Goal: Task Accomplishment & Management: Complete application form

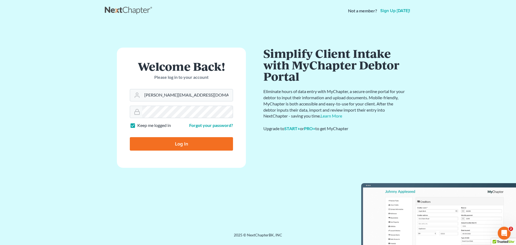
click at [205, 145] on input "Log In" at bounding box center [181, 143] width 103 height 13
type input "Thinking..."
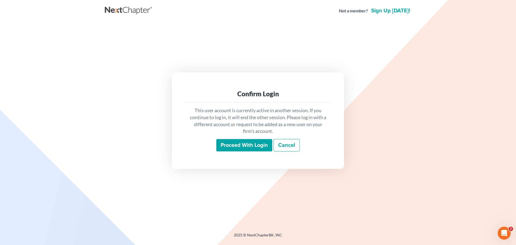
click at [249, 141] on input "Proceed with login" at bounding box center [245, 145] width 56 height 12
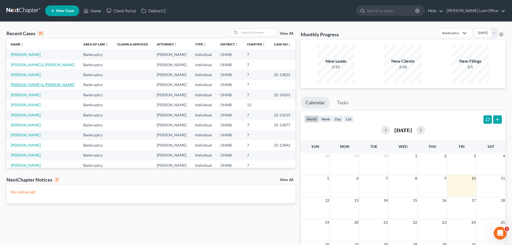
click at [39, 84] on link "[PERSON_NAME] & [PERSON_NAME]" at bounding box center [43, 84] width 64 height 5
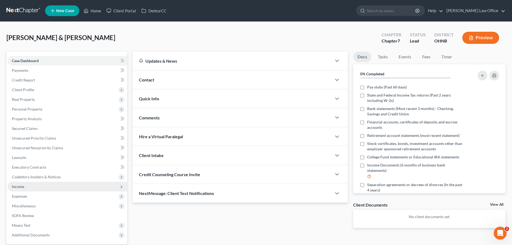
click at [31, 185] on span "Income" at bounding box center [68, 187] width 120 height 10
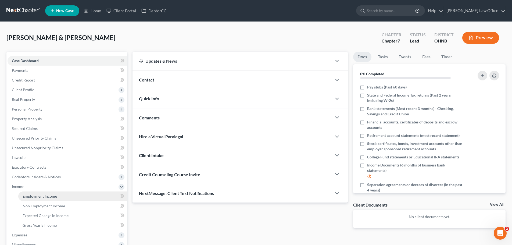
click at [47, 196] on span "Employment Income" at bounding box center [40, 196] width 34 height 5
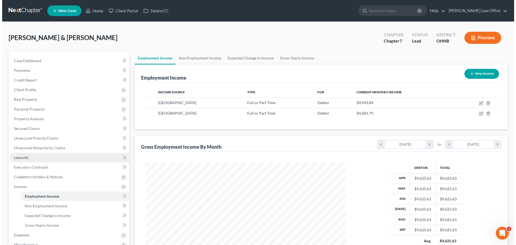
scroll to position [100, 211]
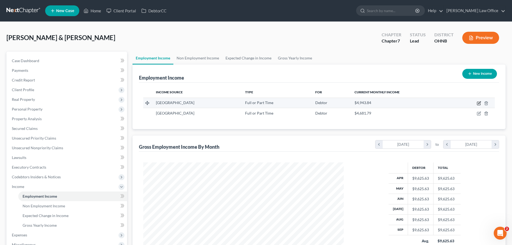
click at [481, 102] on icon "button" at bounding box center [479, 103] width 4 height 4
select select "0"
select select "36"
select select "0"
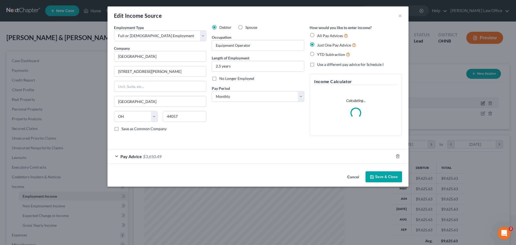
scroll to position [101, 213]
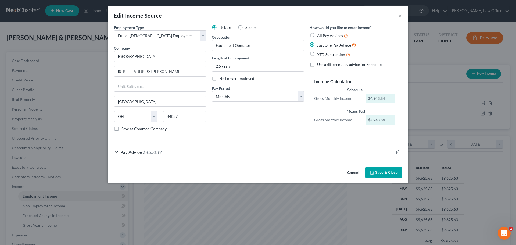
click at [123, 151] on span "Pay Advice" at bounding box center [132, 152] width 22 height 5
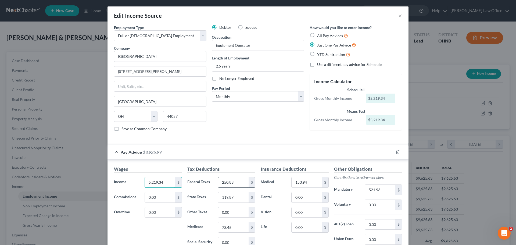
type input "5,219.34"
click at [243, 181] on input "250.83" at bounding box center [233, 182] width 30 height 10
click at [237, 197] on input "119.87" at bounding box center [233, 197] width 30 height 10
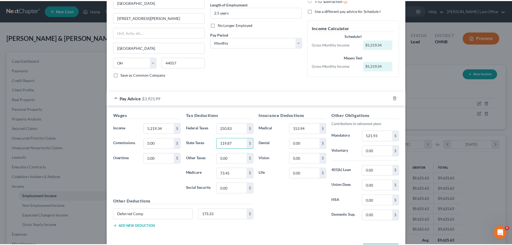
scroll to position [75, 0]
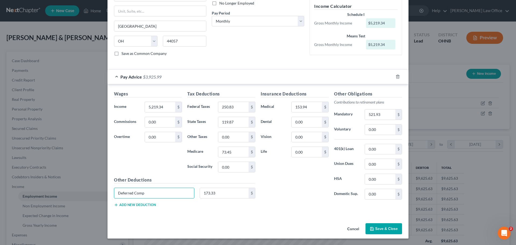
drag, startPoint x: 156, startPoint y: 195, endPoint x: 69, endPoint y: 196, distance: 86.6
click at [69, 196] on div "Edit Income Source × Employment Type * Select Full or [DEMOGRAPHIC_DATA] Employ…" at bounding box center [258, 122] width 516 height 245
type input "173.33"
click at [385, 228] on button "Save & Close" at bounding box center [384, 228] width 37 height 11
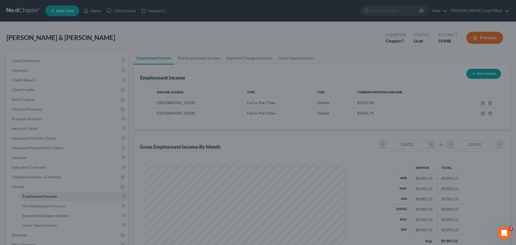
scroll to position [268897, 268786]
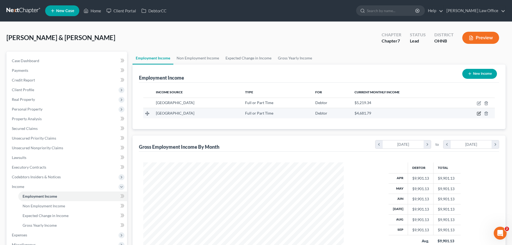
click at [479, 113] on icon "button" at bounding box center [479, 113] width 4 height 4
select select "0"
select select "36"
select select "0"
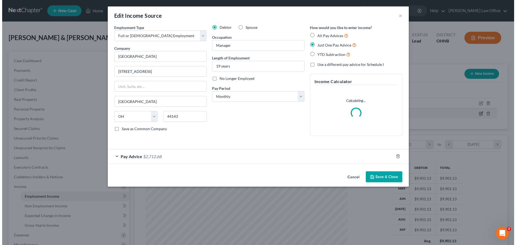
scroll to position [101, 213]
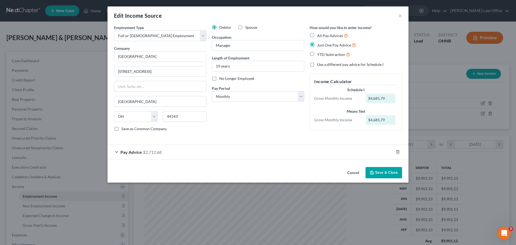
click at [118, 152] on div "Pay Advice $2,712.68" at bounding box center [251, 152] width 286 height 14
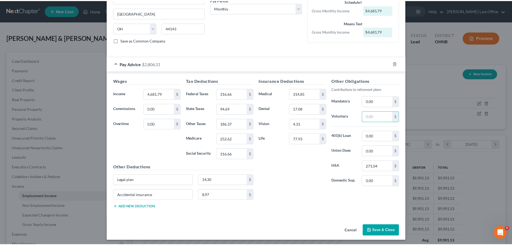
scroll to position [90, 0]
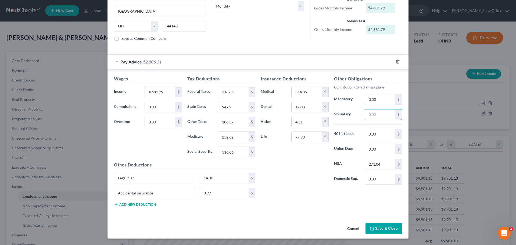
click at [393, 228] on button "Save & Close" at bounding box center [384, 228] width 37 height 11
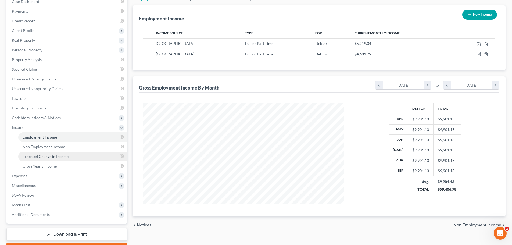
scroll to position [89, 0]
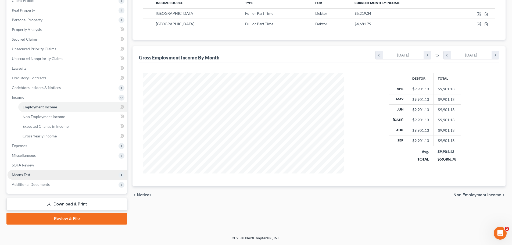
click at [29, 175] on span "Means Test" at bounding box center [21, 174] width 19 height 5
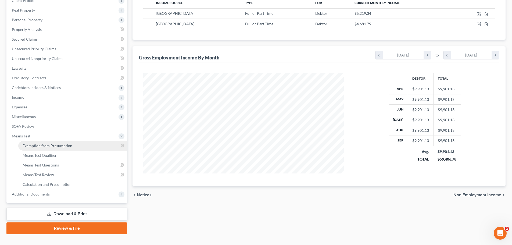
click at [59, 147] on span "Exemption from Presumption" at bounding box center [48, 145] width 50 height 5
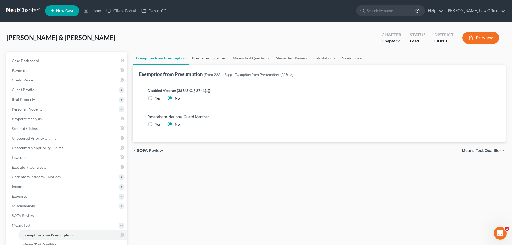
click at [204, 57] on link "Means Test Qualifier" at bounding box center [209, 58] width 41 height 13
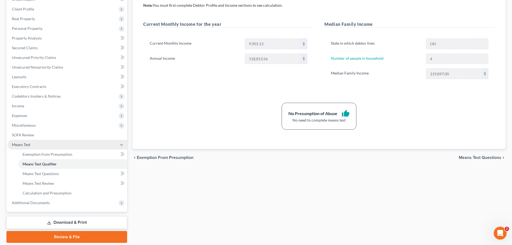
click at [30, 146] on span "Means Test" at bounding box center [21, 144] width 19 height 5
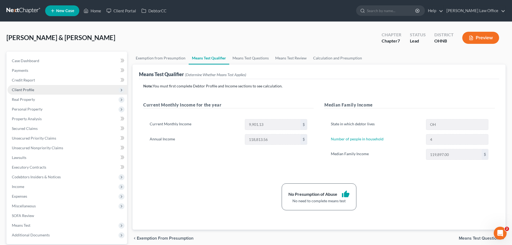
click at [35, 90] on span "Client Profile" at bounding box center [68, 90] width 120 height 10
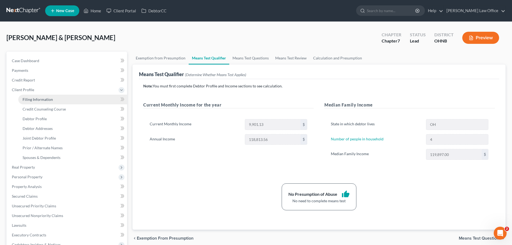
click at [39, 97] on span "Filing Information" at bounding box center [38, 99] width 30 height 5
select select "1"
select select "0"
select select "61"
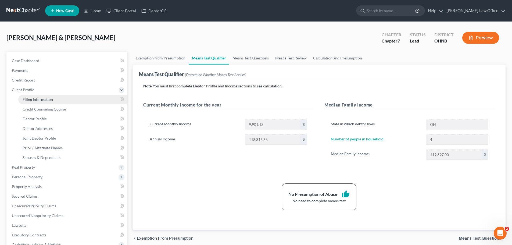
select select "0"
select select "36"
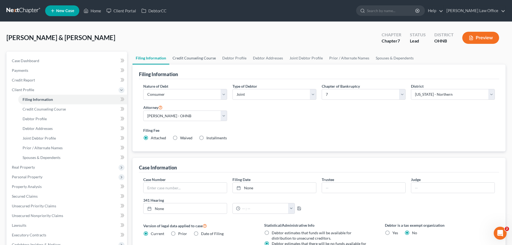
click at [195, 57] on link "Credit Counseling Course" at bounding box center [194, 58] width 50 height 13
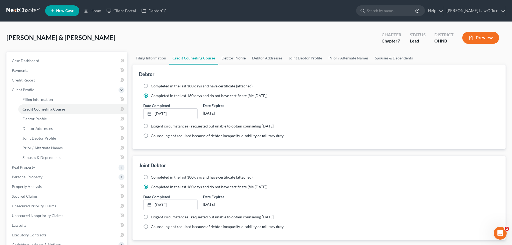
click at [231, 59] on link "Debtor Profile" at bounding box center [233, 58] width 31 height 13
select select "1"
select select "3"
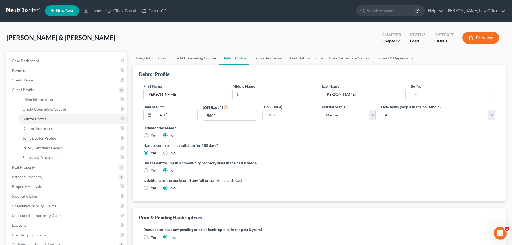
click at [196, 60] on link "Credit Counseling Course" at bounding box center [194, 58] width 50 height 13
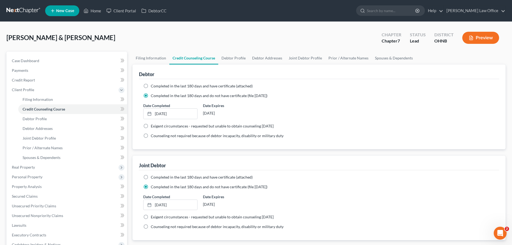
click at [463, 51] on div "[PERSON_NAME] & [PERSON_NAME] Upgraded Chapter Chapter 7 Status [GEOGRAPHIC_DAT…" at bounding box center [256, 39] width 500 height 23
click at [239, 57] on link "Debtor Profile" at bounding box center [233, 58] width 31 height 13
select select "1"
select select "3"
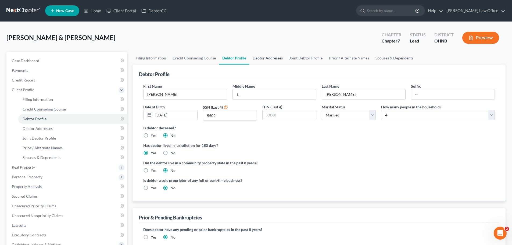
click at [262, 60] on link "Debtor Addresses" at bounding box center [268, 58] width 37 height 13
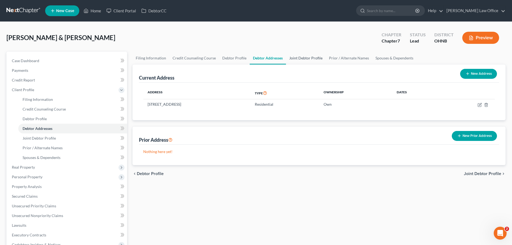
click at [306, 58] on link "Joint Debtor Profile" at bounding box center [306, 58] width 40 height 13
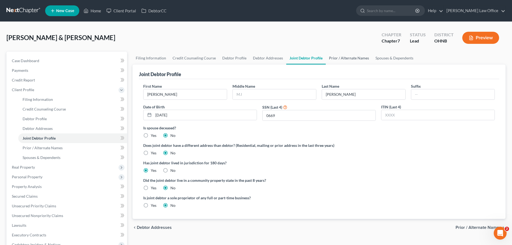
click at [349, 57] on link "Prior / Alternate Names" at bounding box center [349, 58] width 47 height 13
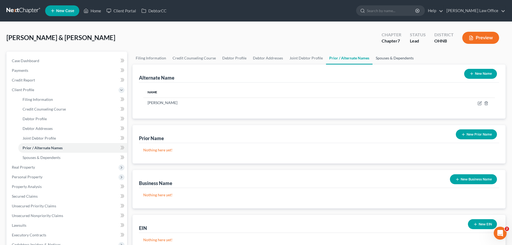
click at [383, 58] on link "Spouses & Dependents" at bounding box center [395, 58] width 44 height 13
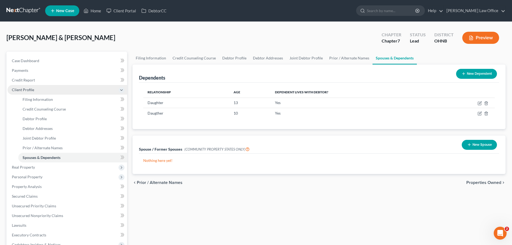
click at [31, 86] on span "Client Profile" at bounding box center [68, 90] width 120 height 10
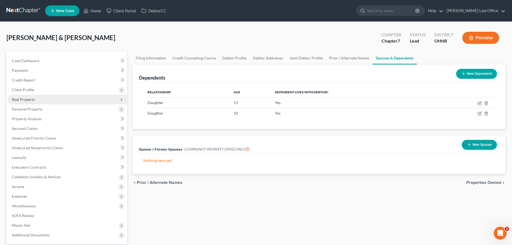
click at [33, 101] on span "Real Property" at bounding box center [23, 99] width 23 height 5
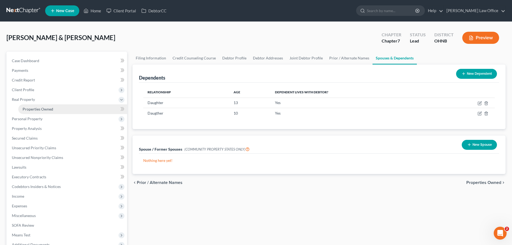
click at [39, 104] on link "Properties Owned" at bounding box center [72, 109] width 109 height 10
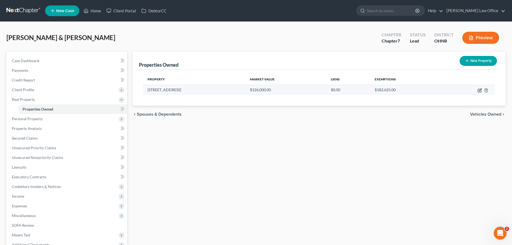
click at [480, 91] on icon "button" at bounding box center [480, 90] width 2 height 2
select select "36"
select select "1"
select select "0"
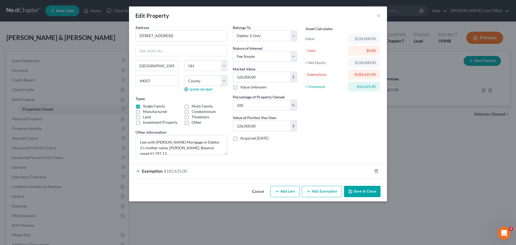
click at [368, 191] on button "Save & Close" at bounding box center [362, 191] width 37 height 11
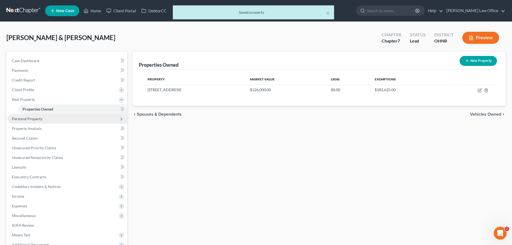
click at [28, 119] on span "Personal Property" at bounding box center [27, 118] width 31 height 5
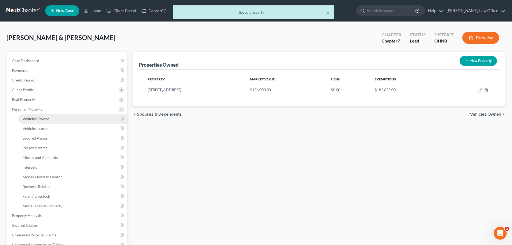
click at [38, 119] on span "Vehicles Owned" at bounding box center [36, 118] width 27 height 5
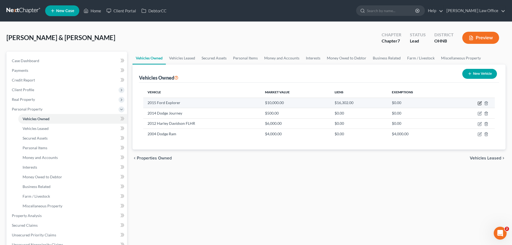
click at [480, 103] on icon "button" at bounding box center [480, 102] width 2 height 2
select select "0"
select select "11"
select select "3"
select select "1"
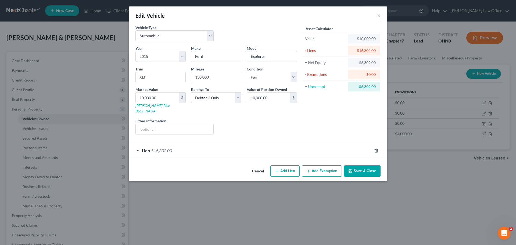
click at [381, 213] on div "Edit Vehicle × Vehicle Type Select Automobile Truck Trailer Watercraft Aircraft…" at bounding box center [258, 122] width 516 height 245
click at [367, 167] on button "Save & Close" at bounding box center [362, 170] width 37 height 11
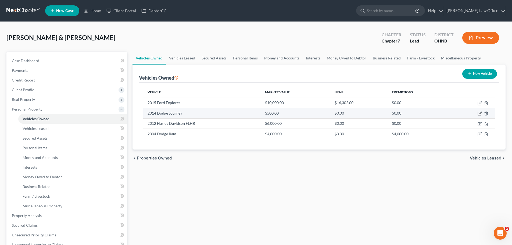
click at [480, 114] on icon "button" at bounding box center [480, 113] width 4 height 4
select select "0"
select select "12"
select select "4"
select select "0"
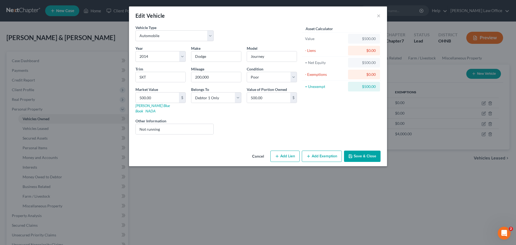
click at [319, 151] on button "Add Exemption" at bounding box center [322, 156] width 40 height 11
select select "2"
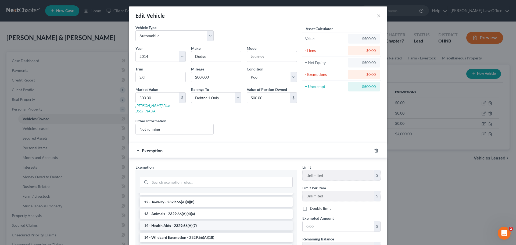
scroll to position [81, 0]
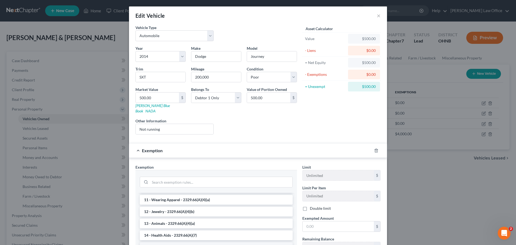
click at [217, 242] on li "14 - Wildcard Exemption - 2329.66(A)(18)" at bounding box center [216, 247] width 153 height 10
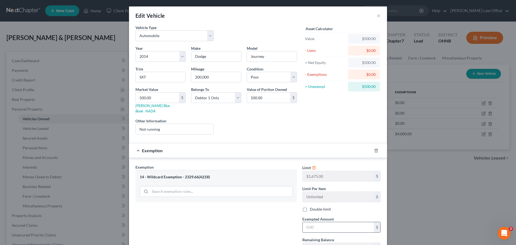
click at [324, 222] on input "text" at bounding box center [338, 227] width 71 height 10
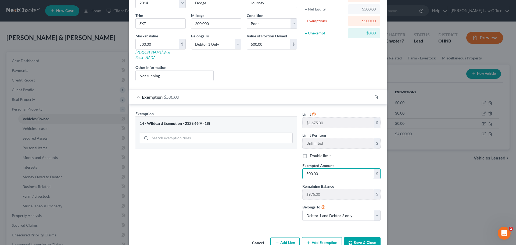
scroll to position [54, 0]
type input "500.00"
click at [369, 237] on button "Save & Close" at bounding box center [362, 242] width 37 height 11
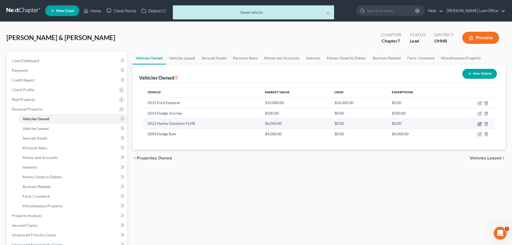
click at [480, 124] on icon "button" at bounding box center [480, 123] width 2 height 2
select select "7"
select select "14"
select select "3"
select select "0"
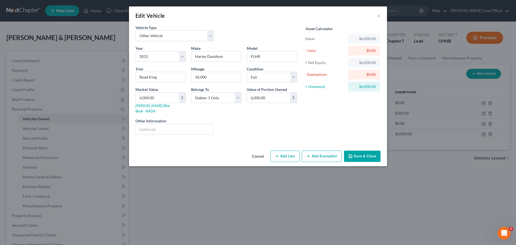
click at [322, 151] on button "Add Exemption" at bounding box center [322, 156] width 40 height 11
select select "2"
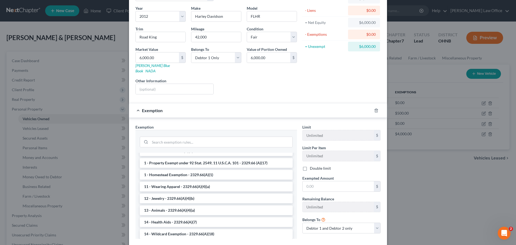
scroll to position [0, 0]
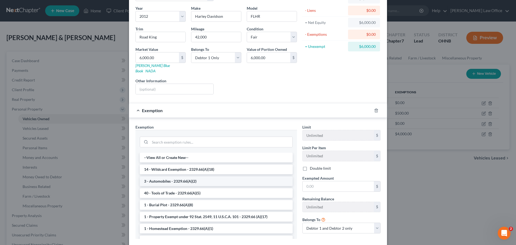
click at [185, 177] on li "3 - Automobiles - 2329.66(A)(2)" at bounding box center [216, 181] width 153 height 10
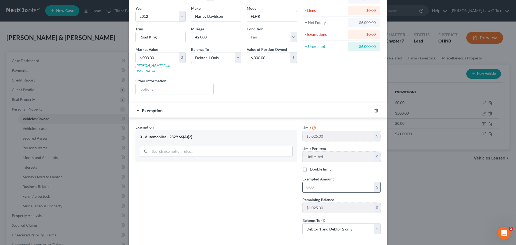
click at [328, 185] on input "text" at bounding box center [338, 187] width 71 height 10
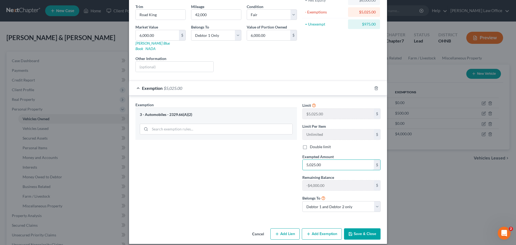
type input "5,025.00"
click at [331, 228] on button "Add Exemption" at bounding box center [322, 233] width 40 height 11
select select "2"
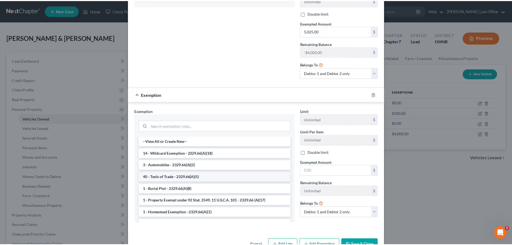
scroll to position [197, 0]
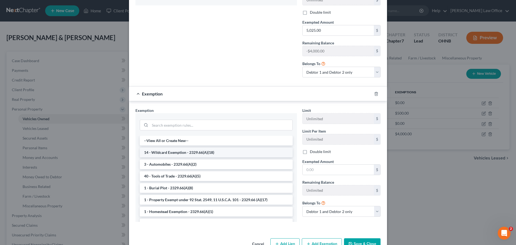
click at [194, 150] on li "14 - Wildcard Exemption - 2329.66(A)(18)" at bounding box center [216, 153] width 153 height 10
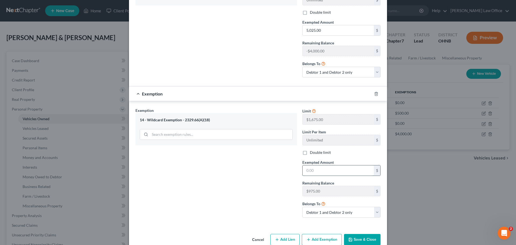
click at [316, 165] on input "text" at bounding box center [338, 170] width 71 height 10
type input "975.00"
click at [366, 234] on button "Save & Close" at bounding box center [362, 239] width 37 height 11
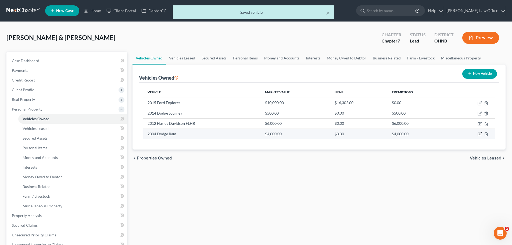
click at [480, 133] on icon "button" at bounding box center [480, 133] width 2 height 2
select select "0"
select select "22"
select select "4"
select select "0"
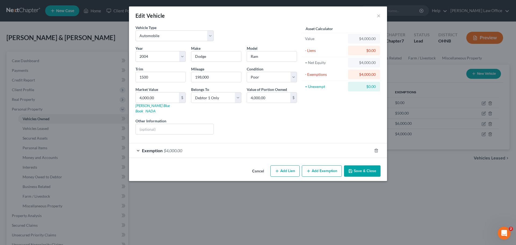
click at [362, 166] on button "Save & Close" at bounding box center [362, 170] width 37 height 11
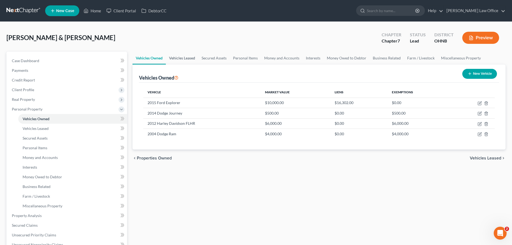
click at [181, 56] on link "Vehicles Leased" at bounding box center [182, 58] width 33 height 13
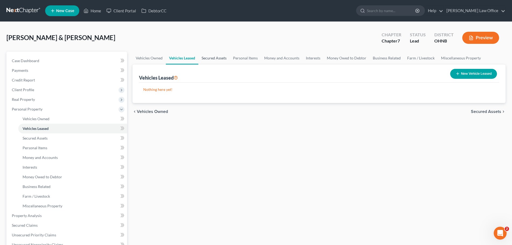
click at [207, 57] on link "Secured Assets" at bounding box center [214, 58] width 31 height 13
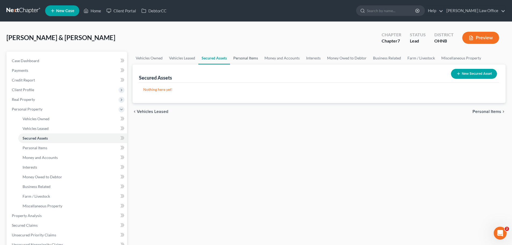
click at [251, 60] on link "Personal Items" at bounding box center [245, 58] width 31 height 13
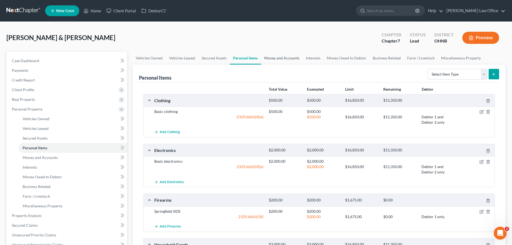
click at [288, 63] on link "Money and Accounts" at bounding box center [282, 58] width 42 height 13
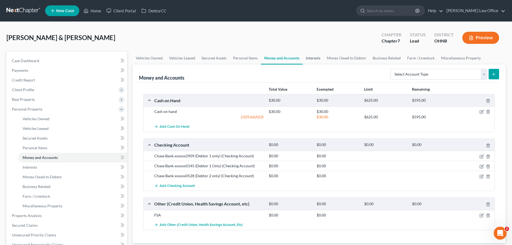
click at [318, 57] on link "Interests" at bounding box center [313, 58] width 21 height 13
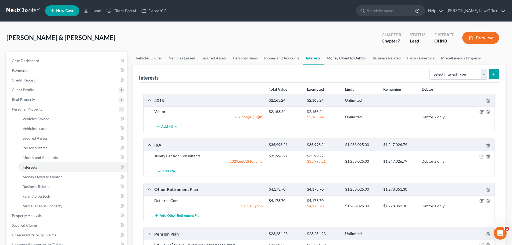
click at [341, 55] on link "Money Owed to Debtor" at bounding box center [347, 58] width 46 height 13
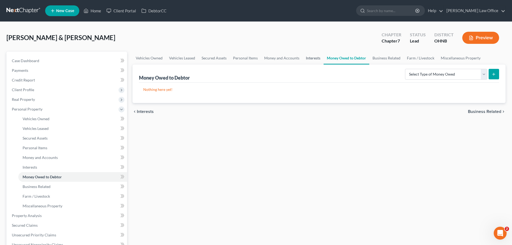
click at [314, 54] on link "Interests" at bounding box center [313, 58] width 21 height 13
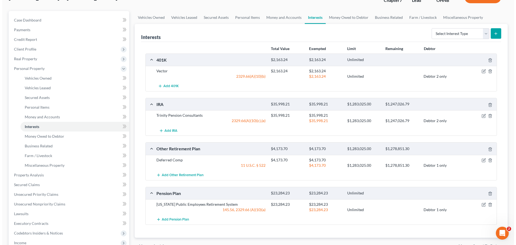
scroll to position [54, 0]
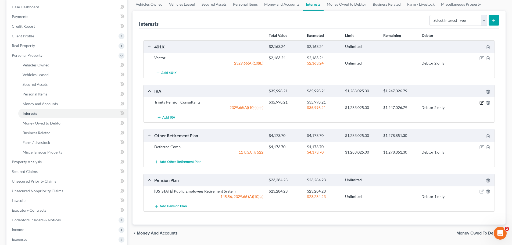
click at [480, 103] on icon "button" at bounding box center [482, 103] width 4 height 4
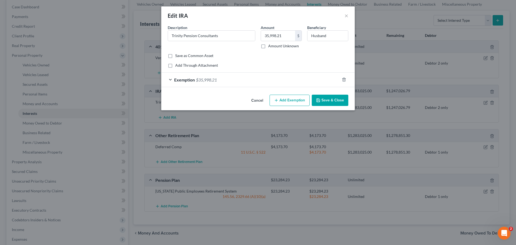
click at [196, 79] on span "$35,998.21" at bounding box center [206, 79] width 21 height 5
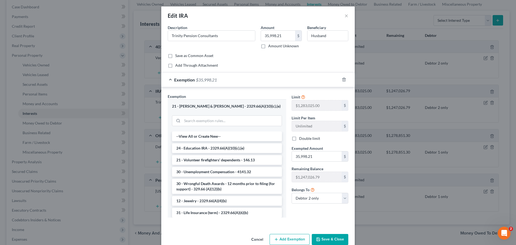
click at [323, 243] on button "Save & Close" at bounding box center [330, 239] width 37 height 11
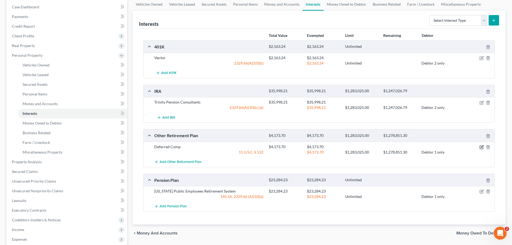
click at [483, 147] on icon "button" at bounding box center [482, 147] width 4 height 4
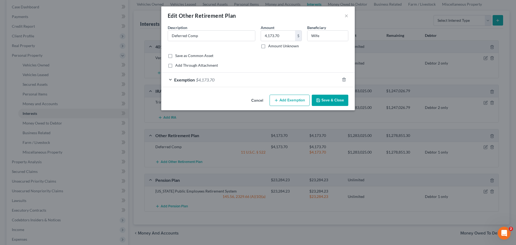
click at [220, 76] on div "Exemption $4,173.70" at bounding box center [250, 80] width 179 height 14
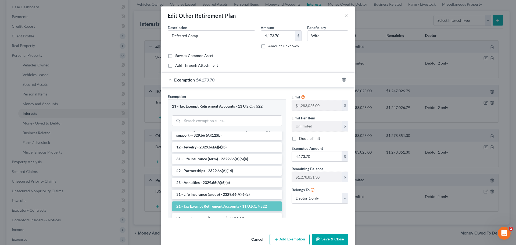
click at [331, 236] on button "Save & Close" at bounding box center [330, 239] width 37 height 11
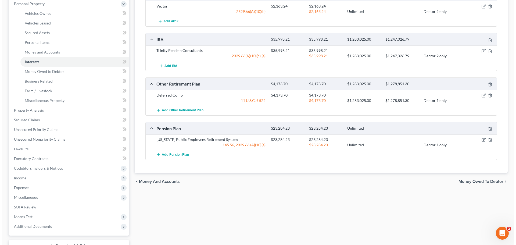
scroll to position [108, 0]
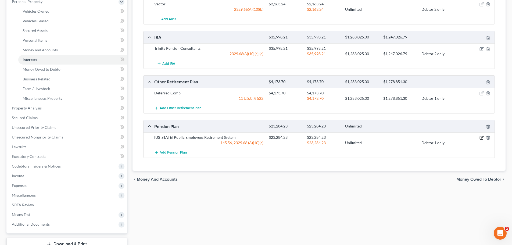
click at [481, 139] on icon "button" at bounding box center [482, 137] width 2 height 2
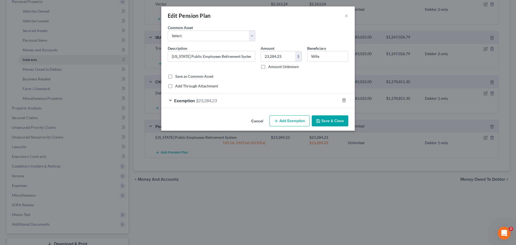
click at [218, 100] on div "Exemption $23,284.23" at bounding box center [250, 100] width 179 height 14
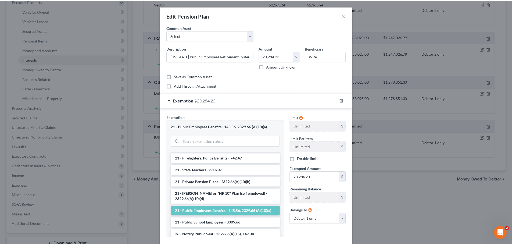
scroll to position [430, 0]
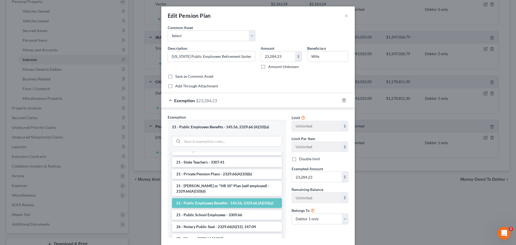
click at [348, 17] on div "Edit Pension Plan ×" at bounding box center [258, 15] width 194 height 18
click at [340, 17] on div "Edit Pension Plan ×" at bounding box center [258, 15] width 194 height 18
click at [345, 16] on button "×" at bounding box center [347, 15] width 4 height 6
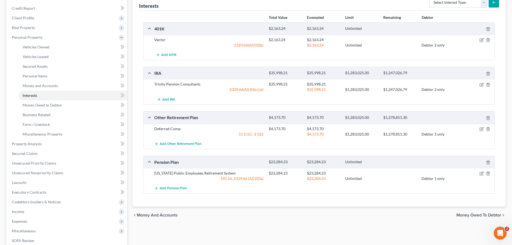
scroll to position [0, 0]
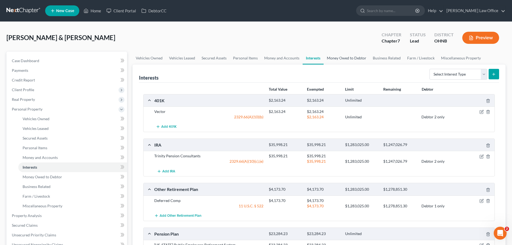
click at [348, 54] on link "Money Owed to Debtor" at bounding box center [347, 58] width 46 height 13
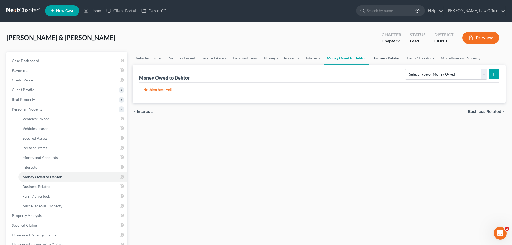
click at [386, 58] on link "Business Related" at bounding box center [387, 58] width 34 height 13
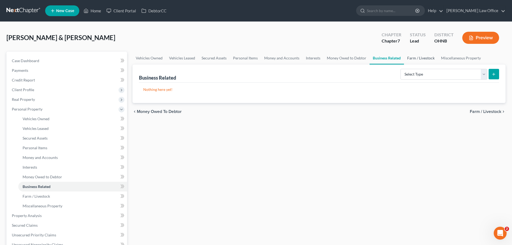
click at [421, 58] on link "Farm / Livestock" at bounding box center [421, 58] width 34 height 13
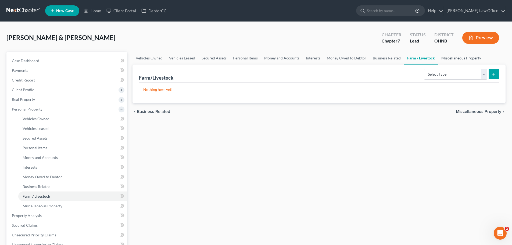
click at [454, 58] on link "Miscellaneous Property" at bounding box center [461, 58] width 46 height 13
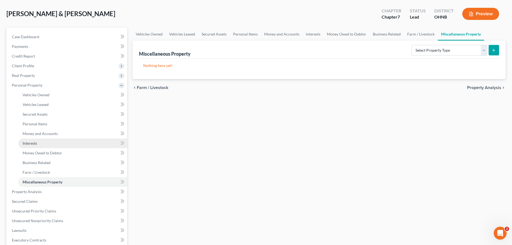
scroll to position [108, 0]
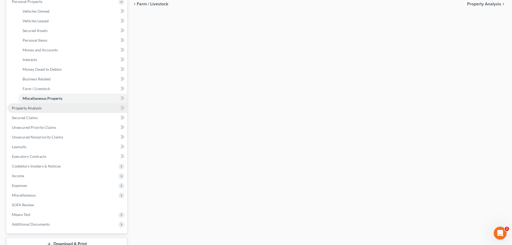
click at [51, 108] on link "Property Analysis" at bounding box center [68, 108] width 120 height 10
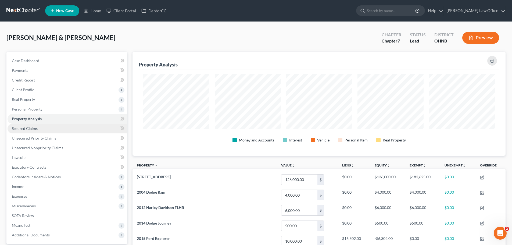
click at [30, 125] on link "Secured Claims" at bounding box center [68, 129] width 120 height 10
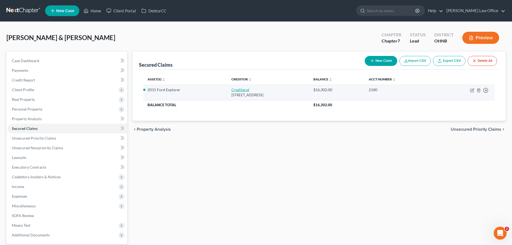
click at [232, 90] on link "Creditacpt" at bounding box center [241, 89] width 18 height 5
select select "23"
select select "4"
select select "2"
select select "1"
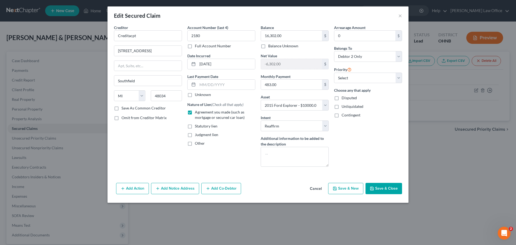
click at [390, 189] on button "Save & Close" at bounding box center [384, 188] width 37 height 11
select select
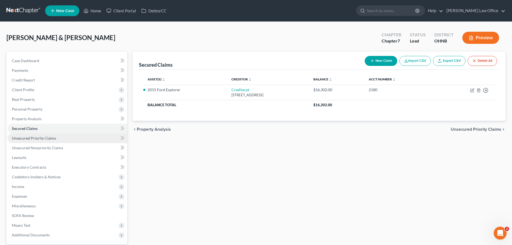
click at [44, 134] on link "Unsecured Priority Claims" at bounding box center [68, 138] width 120 height 10
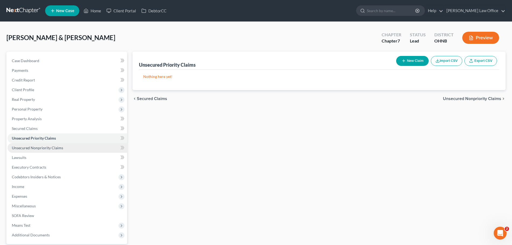
click at [47, 147] on span "Unsecured Nonpriority Claims" at bounding box center [37, 148] width 51 height 5
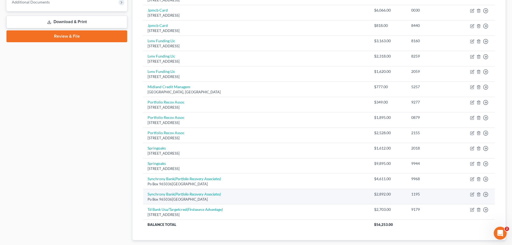
scroll to position [104, 0]
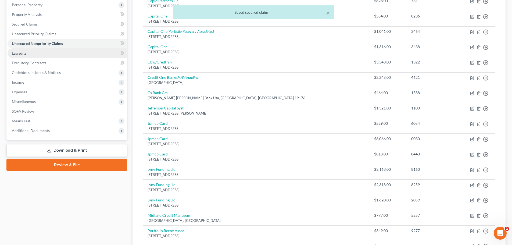
click at [25, 53] on span "Lawsuits" at bounding box center [19, 53] width 15 height 5
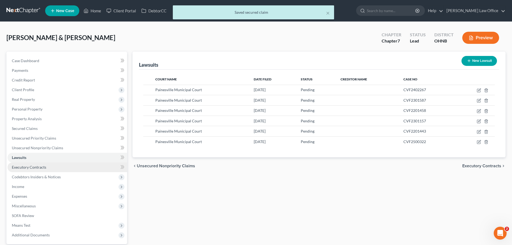
click at [40, 167] on span "Executory Contracts" at bounding box center [29, 167] width 34 height 5
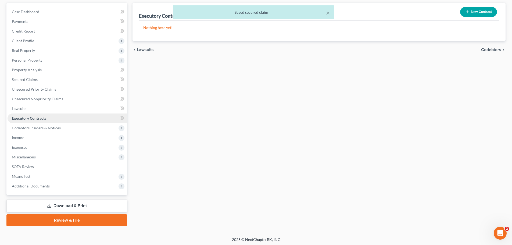
scroll to position [51, 0]
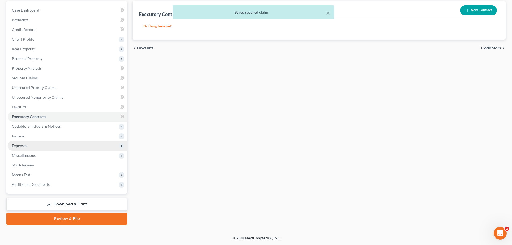
click at [33, 146] on span "Expenses" at bounding box center [68, 146] width 120 height 10
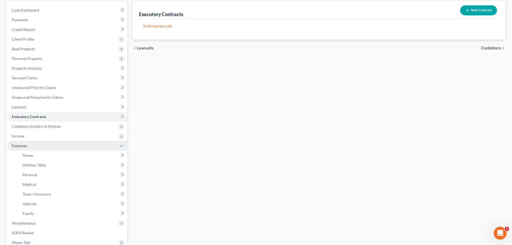
click at [34, 149] on span "Expenses" at bounding box center [68, 146] width 120 height 10
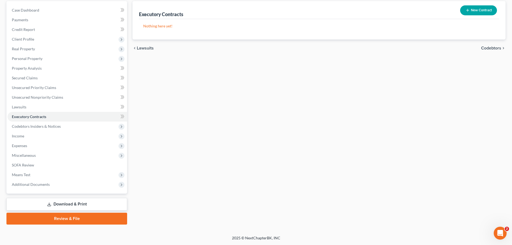
click at [35, 155] on span "Miscellaneous" at bounding box center [68, 156] width 120 height 10
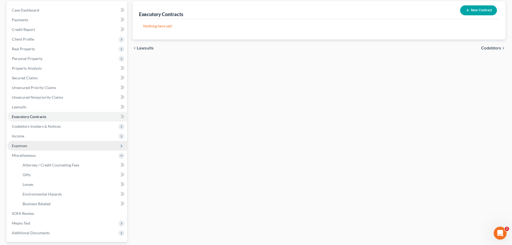
click at [23, 145] on span "Expenses" at bounding box center [19, 145] width 15 height 5
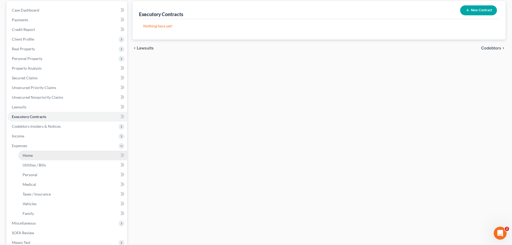
click at [28, 158] on link "Home" at bounding box center [72, 156] width 109 height 10
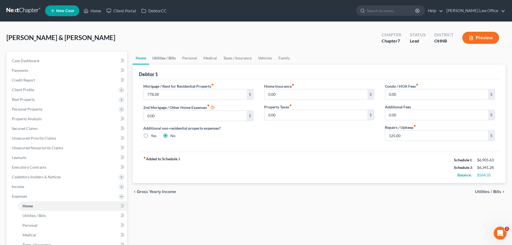
click at [163, 55] on link "Utilities / Bills" at bounding box center [164, 58] width 30 height 13
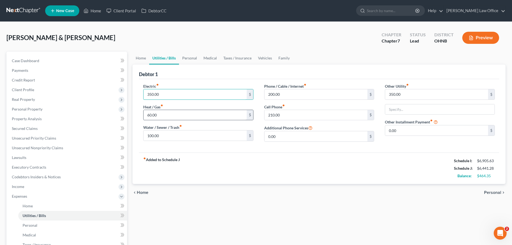
type input "350.00"
type input "180.00"
click at [166, 137] on input "100.00" at bounding box center [195, 135] width 103 height 10
type input "115.00"
click at [299, 94] on input "200.00" at bounding box center [316, 94] width 103 height 10
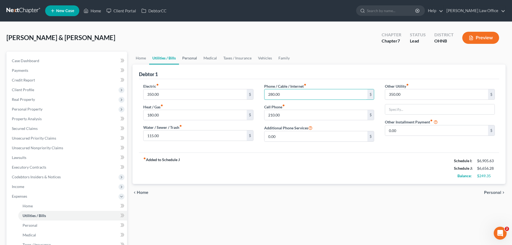
type input "280.00"
click at [191, 59] on link "Personal" at bounding box center [189, 58] width 21 height 13
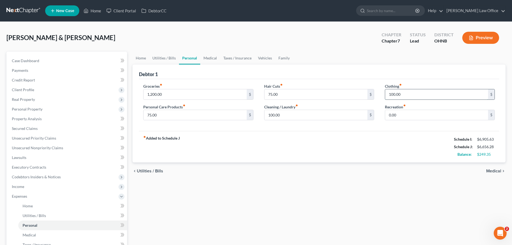
click at [400, 93] on input "100.00" at bounding box center [436, 94] width 103 height 10
type input "240.00"
click at [414, 120] on input "0.00" at bounding box center [436, 115] width 103 height 10
type input "100.00"
click at [210, 59] on link "Medical" at bounding box center [210, 58] width 20 height 13
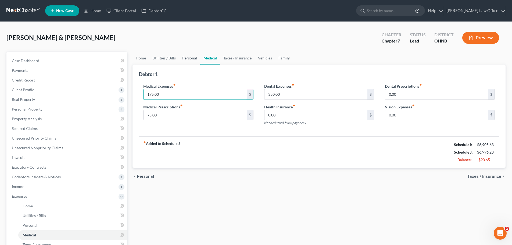
type input "175.00"
click at [192, 59] on link "Personal" at bounding box center [189, 58] width 21 height 13
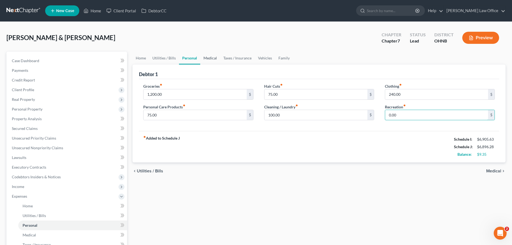
type input "0.00"
click at [213, 57] on link "Medical" at bounding box center [210, 58] width 20 height 13
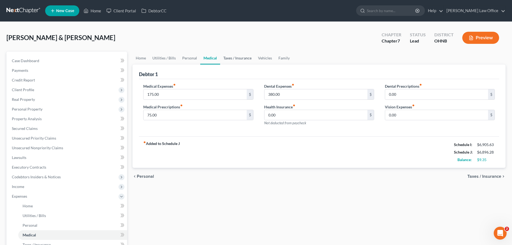
click at [226, 58] on link "Taxes / Insurance" at bounding box center [237, 58] width 35 height 13
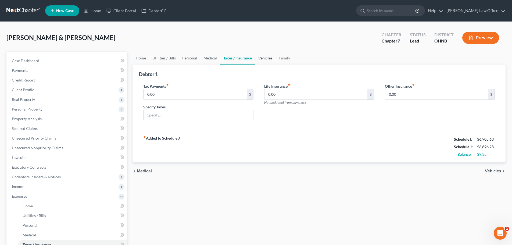
click at [263, 59] on link "Vehicles" at bounding box center [265, 58] width 20 height 13
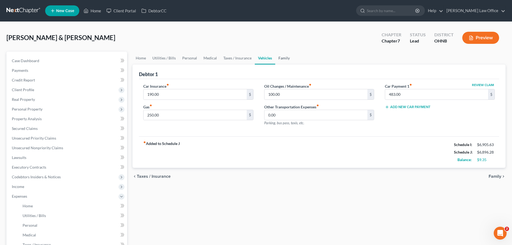
click at [288, 59] on link "Family" at bounding box center [284, 58] width 18 height 13
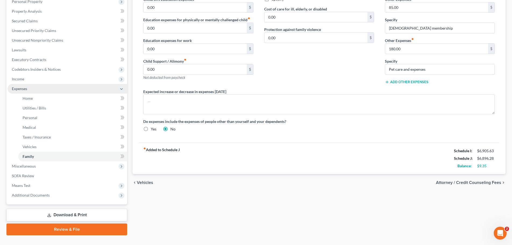
click at [26, 88] on span "Expenses" at bounding box center [19, 88] width 15 height 5
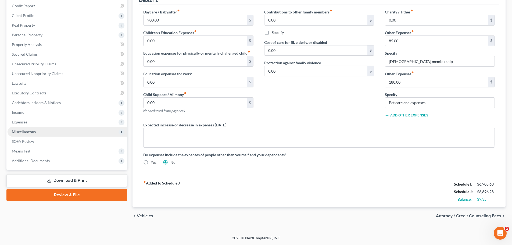
click at [33, 133] on span "Miscellaneous" at bounding box center [24, 131] width 24 height 5
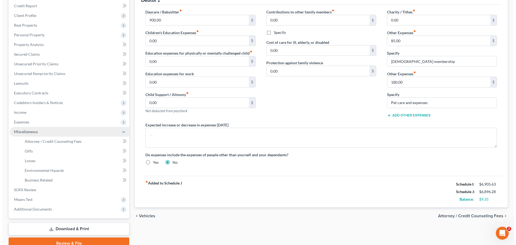
scroll to position [99, 0]
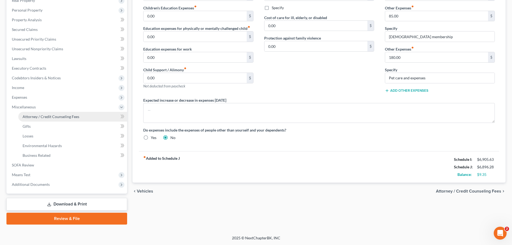
click at [38, 115] on span "Attorney / Credit Counseling Fees" at bounding box center [51, 116] width 57 height 5
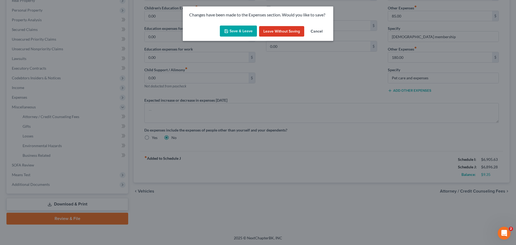
drag, startPoint x: 239, startPoint y: 27, endPoint x: 239, endPoint y: 30, distance: 3.2
click at [239, 30] on button "Save & Leave" at bounding box center [238, 31] width 37 height 11
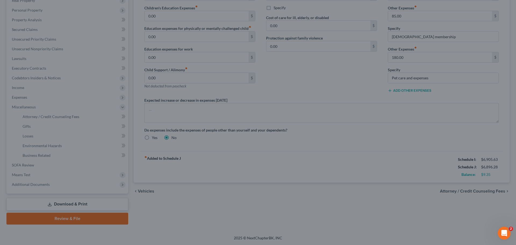
select select "0"
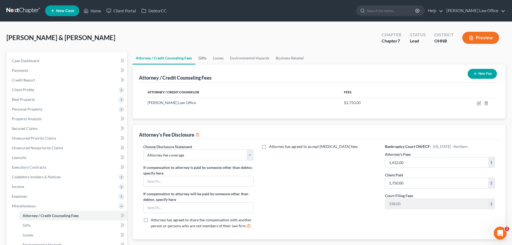
click at [209, 59] on link "Gifts" at bounding box center [202, 58] width 15 height 13
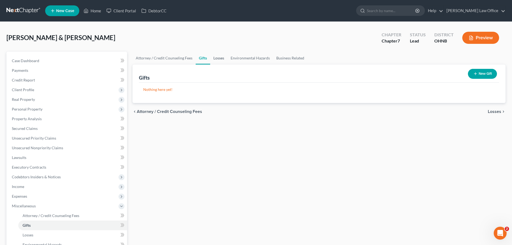
click at [216, 58] on link "Losses" at bounding box center [218, 58] width 17 height 13
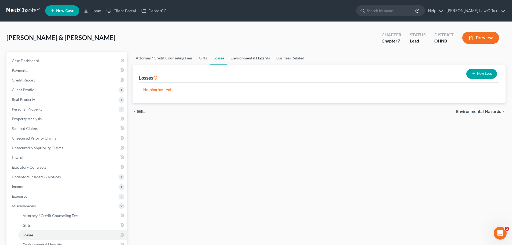
click at [250, 58] on link "Environmental Hazards" at bounding box center [251, 58] width 46 height 13
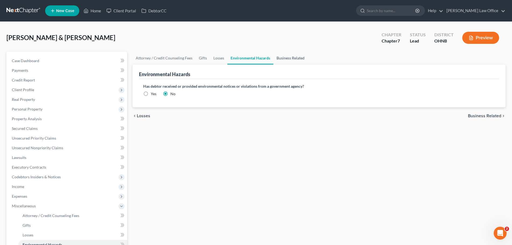
click at [289, 58] on link "Business Related" at bounding box center [291, 58] width 34 height 13
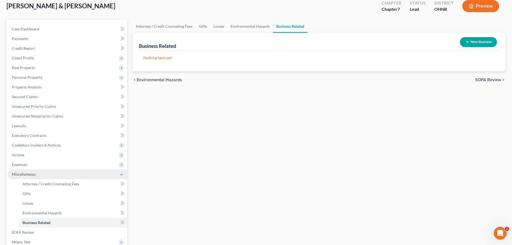
scroll to position [81, 0]
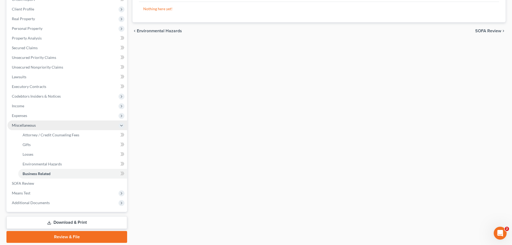
click at [20, 123] on span "Miscellaneous" at bounding box center [24, 125] width 24 height 5
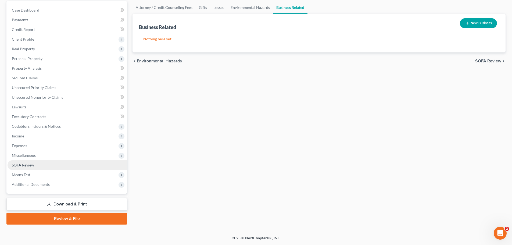
click at [33, 164] on span "SOFA Review" at bounding box center [23, 165] width 22 height 5
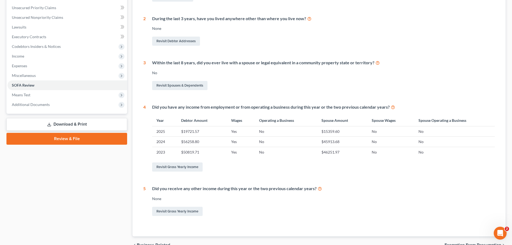
scroll to position [134, 0]
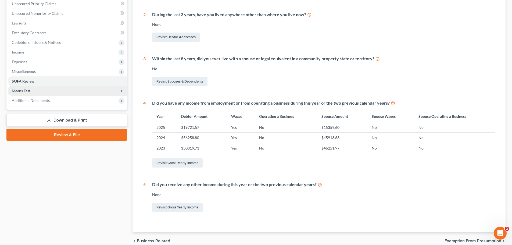
click at [19, 91] on span "Means Test" at bounding box center [21, 91] width 19 height 5
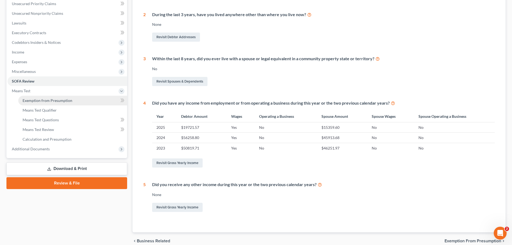
click at [33, 100] on span "Exemption from Presumption" at bounding box center [48, 100] width 50 height 5
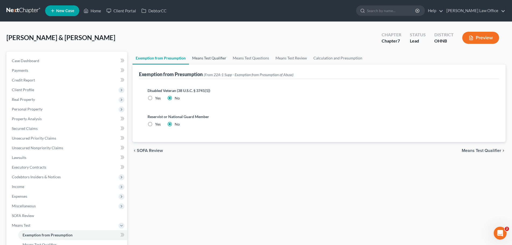
click at [215, 61] on link "Means Test Qualifier" at bounding box center [209, 58] width 41 height 13
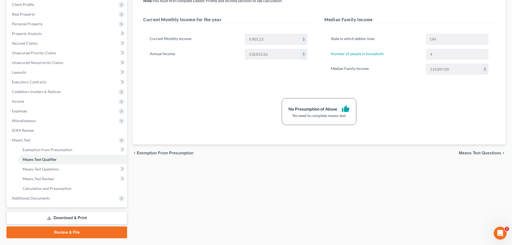
scroll to position [99, 0]
